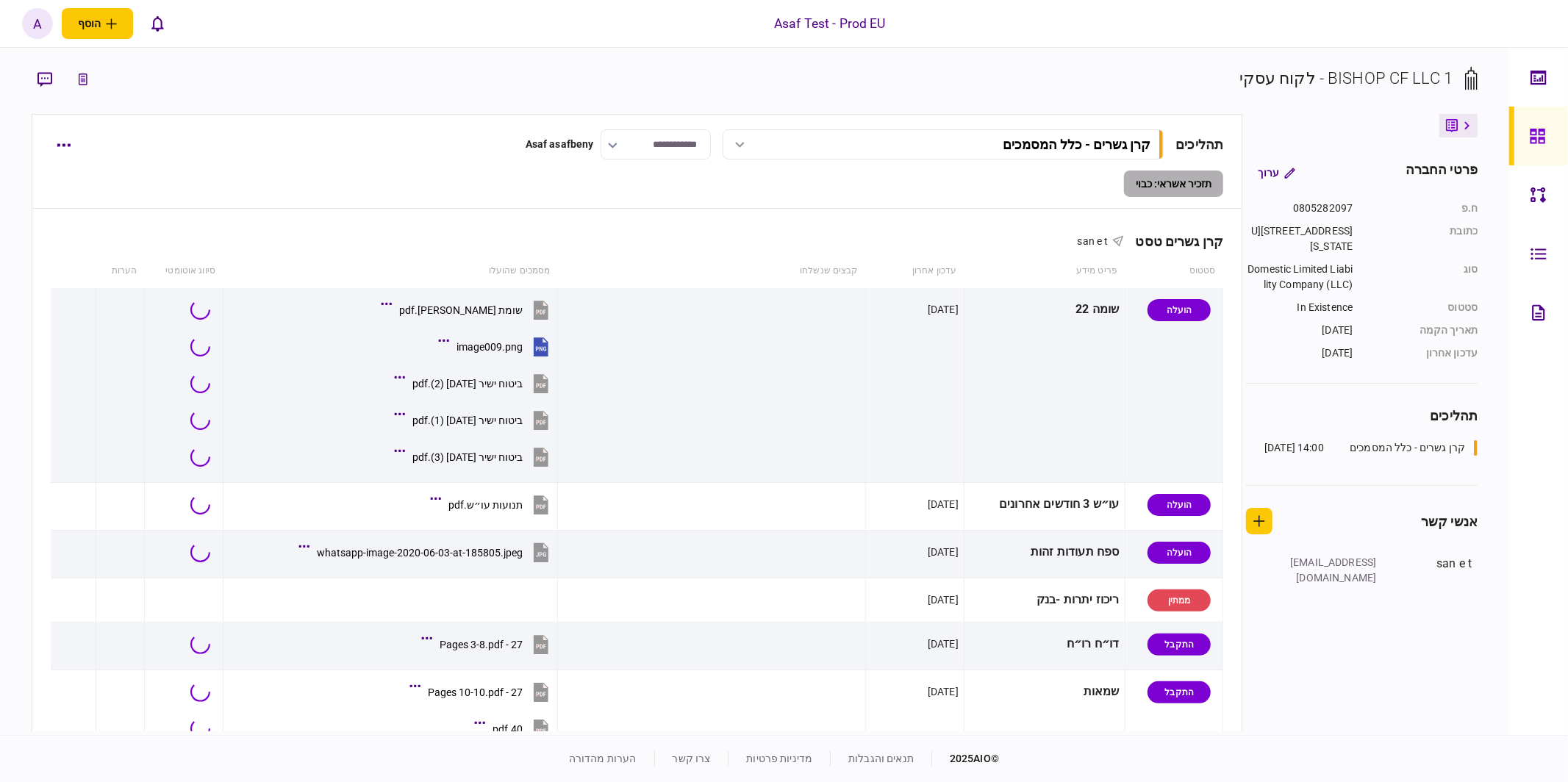
click at [699, 93] on section "1 BISHOP CF LLC - לקוח עסקי" at bounding box center [755, 90] width 1447 height 48
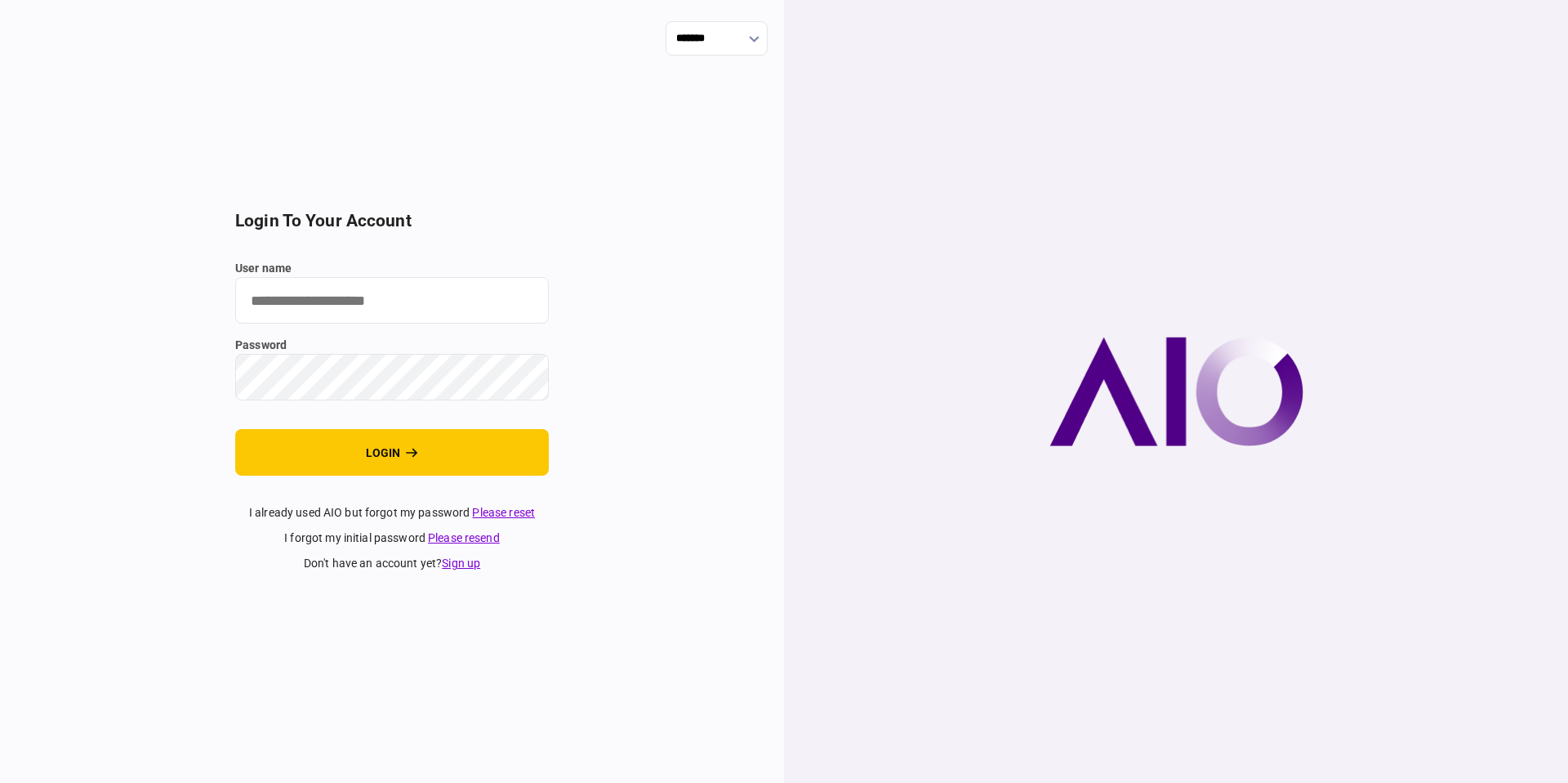
click at [494, 291] on input "user name" at bounding box center [392, 299] width 314 height 46
type input "**********"
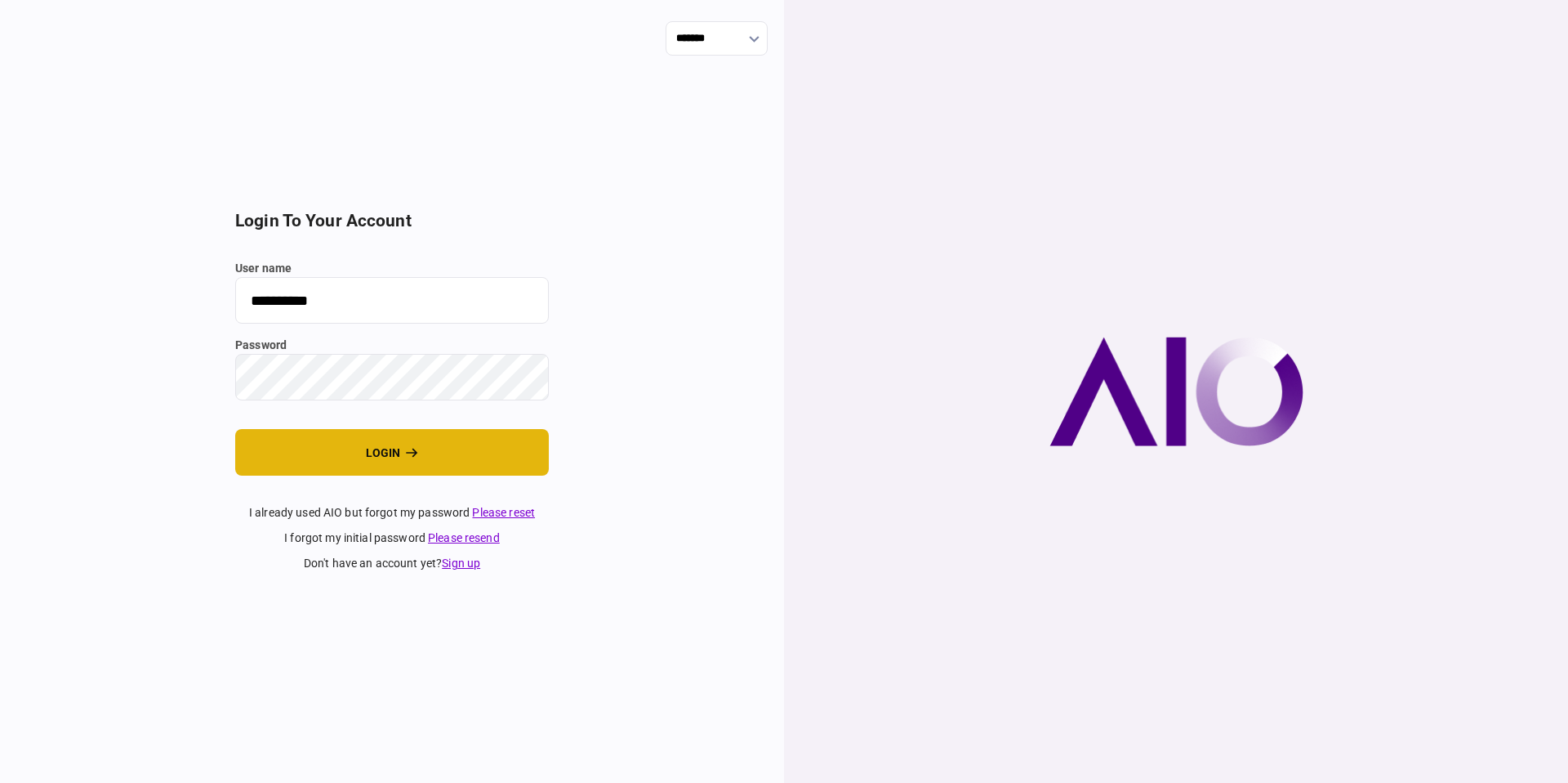
click at [494, 446] on button "login" at bounding box center [392, 452] width 314 height 46
